Goal: Obtain resource: Download file/media

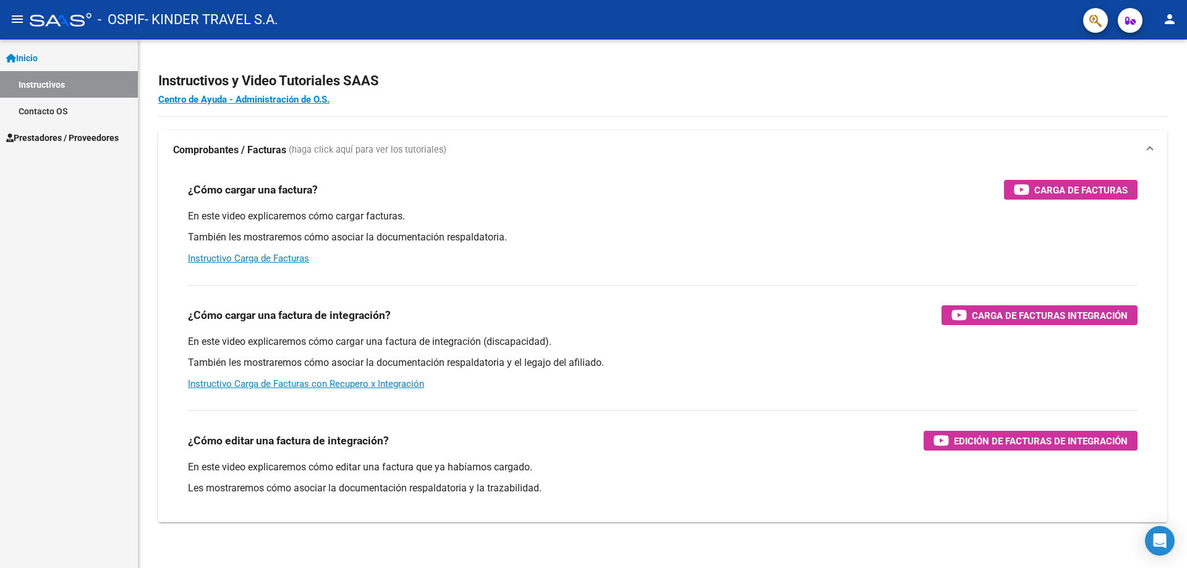
click at [36, 144] on span "Prestadores / Proveedores" at bounding box center [62, 138] width 113 height 14
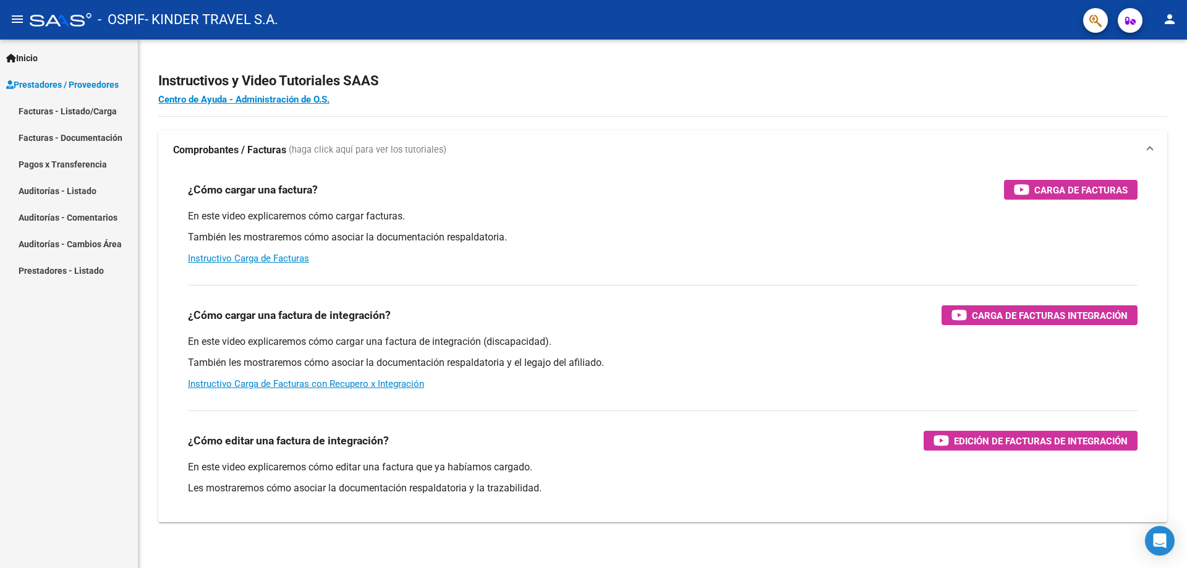
click at [62, 155] on link "Pagos x Transferencia" at bounding box center [69, 164] width 138 height 27
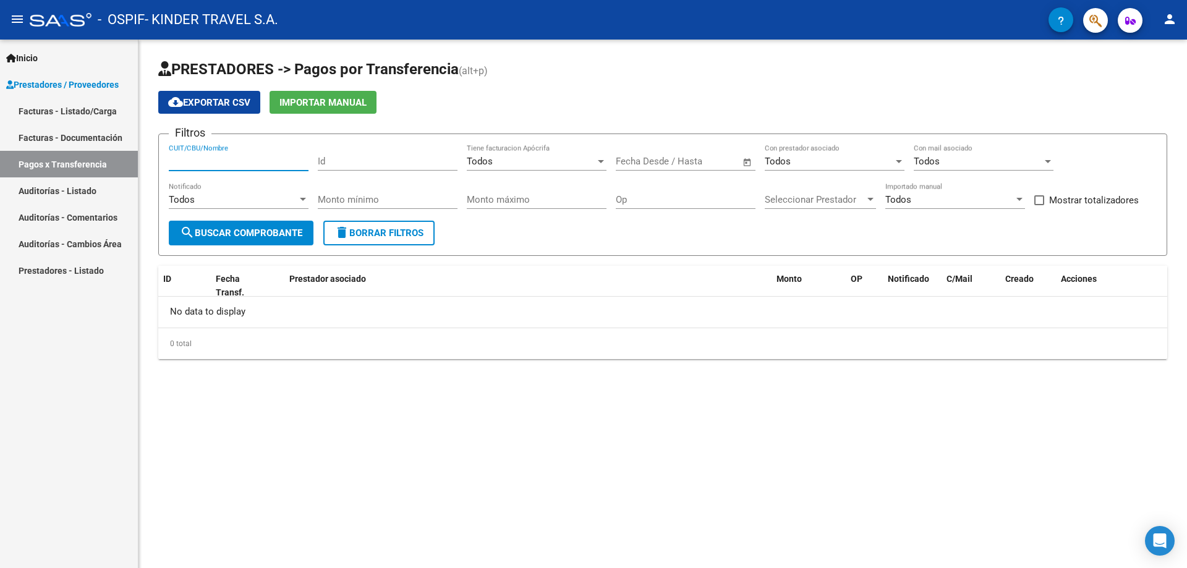
click at [254, 161] on input "CUIT/CBU/Nombre" at bounding box center [239, 161] width 140 height 11
type input "33710924479"
click at [256, 223] on button "search Buscar Comprobante" at bounding box center [241, 233] width 145 height 25
click at [212, 106] on span "cloud_download Exportar CSV" at bounding box center [209, 102] width 82 height 11
click at [426, 257] on div "PRESTADORES -> Pagos por Transferencia (alt+p) cloud_download Exportar CSV Impo…" at bounding box center [662, 209] width 1009 height 300
